Goal: Complete application form

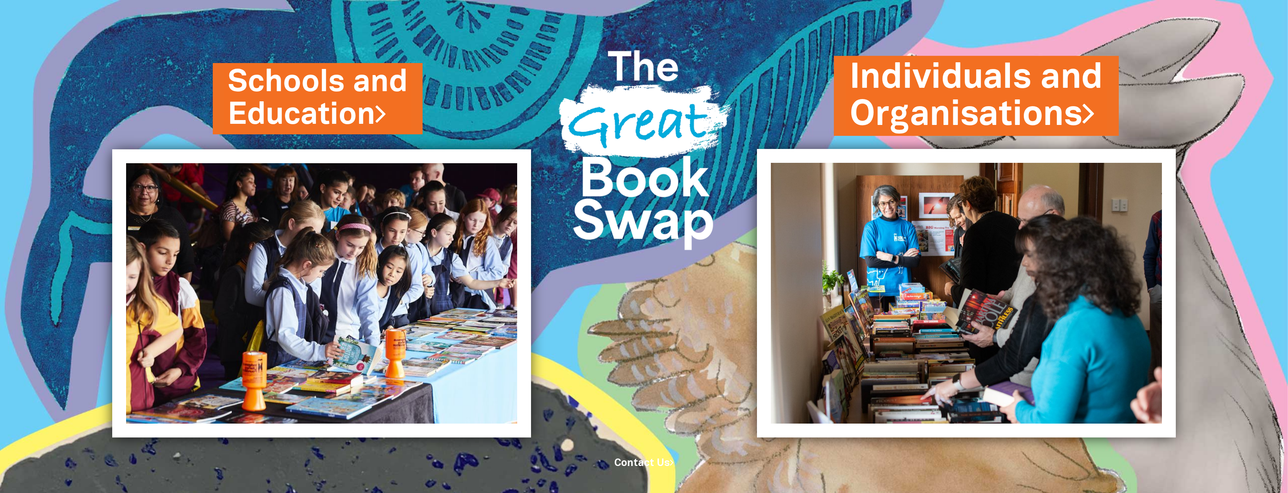
click at [993, 102] on link "Individuals and Organisations" at bounding box center [976, 95] width 253 height 85
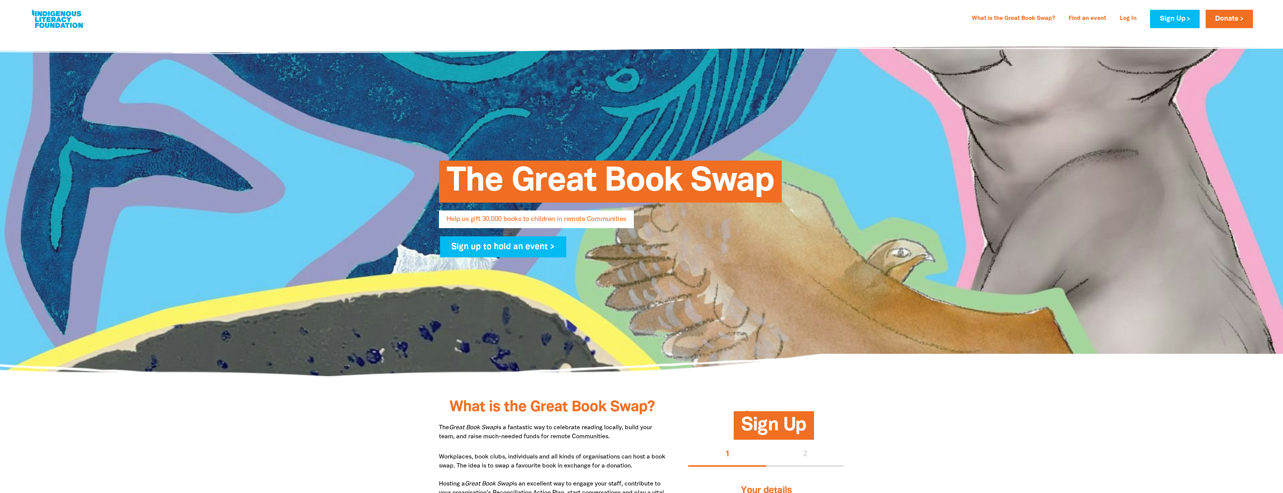
select select "AU"
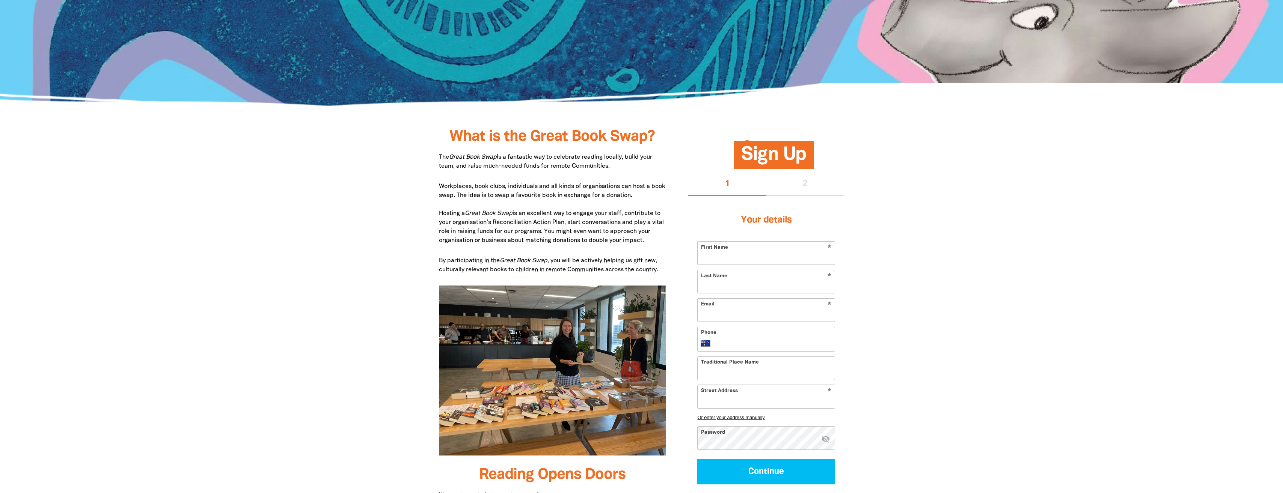
scroll to position [300, 0]
